Goal: Task Accomplishment & Management: Use online tool/utility

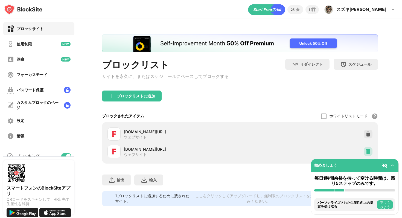
click at [367, 152] on div at bounding box center [367, 151] width 9 height 9
